Goal: Information Seeking & Learning: Learn about a topic

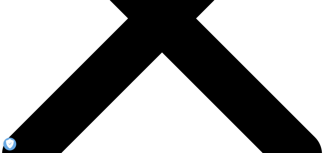
scroll to position [124, 0]
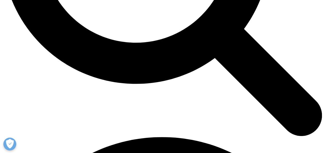
scroll to position [511, 0]
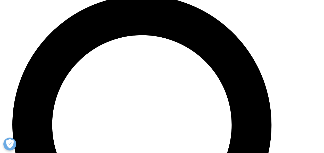
scroll to position [1754, 0]
